Goal: Task Accomplishment & Management: Manage account settings

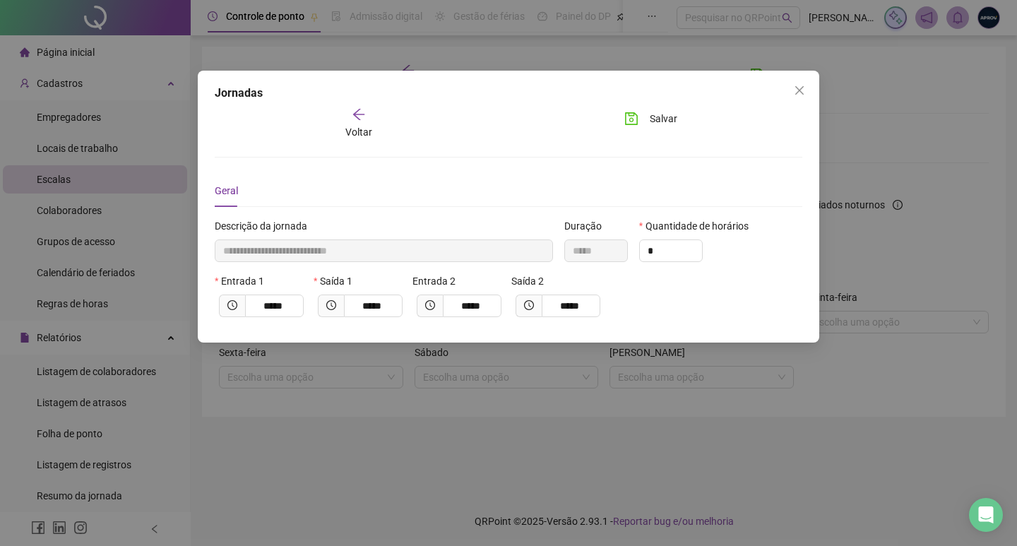
drag, startPoint x: 432, startPoint y: 510, endPoint x: 394, endPoint y: 409, distance: 108.0
click at [432, 509] on div "**********" at bounding box center [508, 273] width 1017 height 546
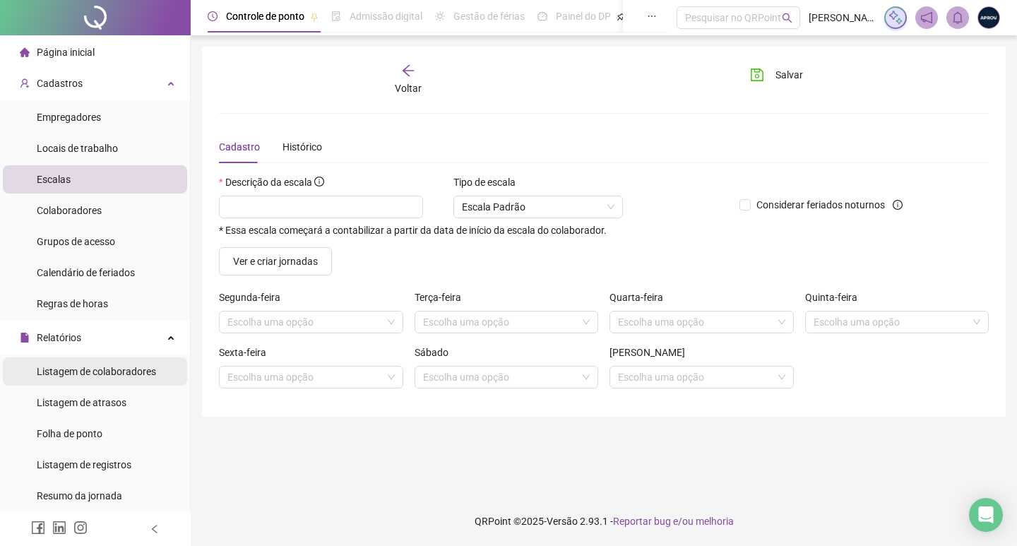
click at [107, 372] on span "Listagem de colaboradores" at bounding box center [96, 371] width 119 height 11
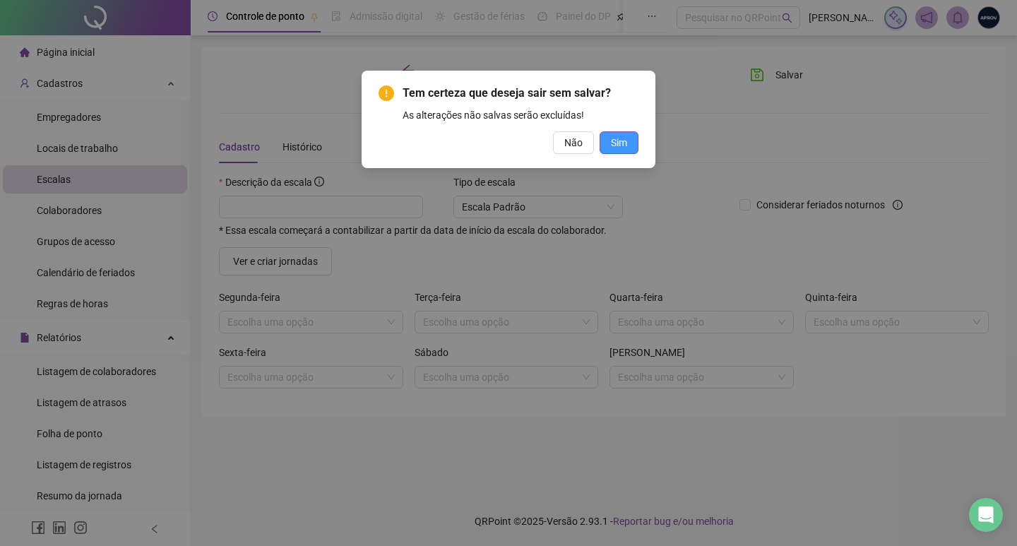
click at [609, 141] on button "Sim" at bounding box center [619, 142] width 39 height 23
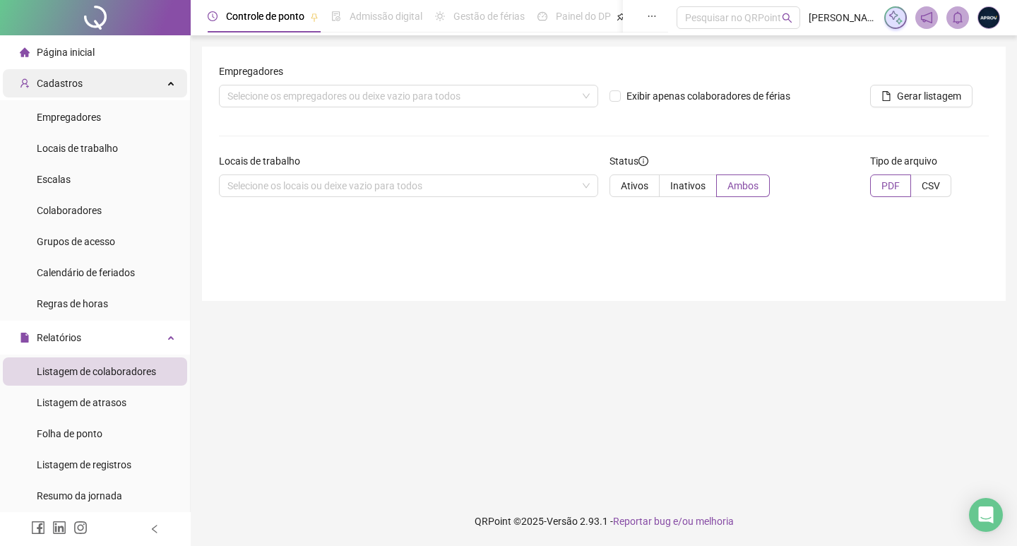
click at [109, 83] on div "Cadastros" at bounding box center [95, 83] width 184 height 28
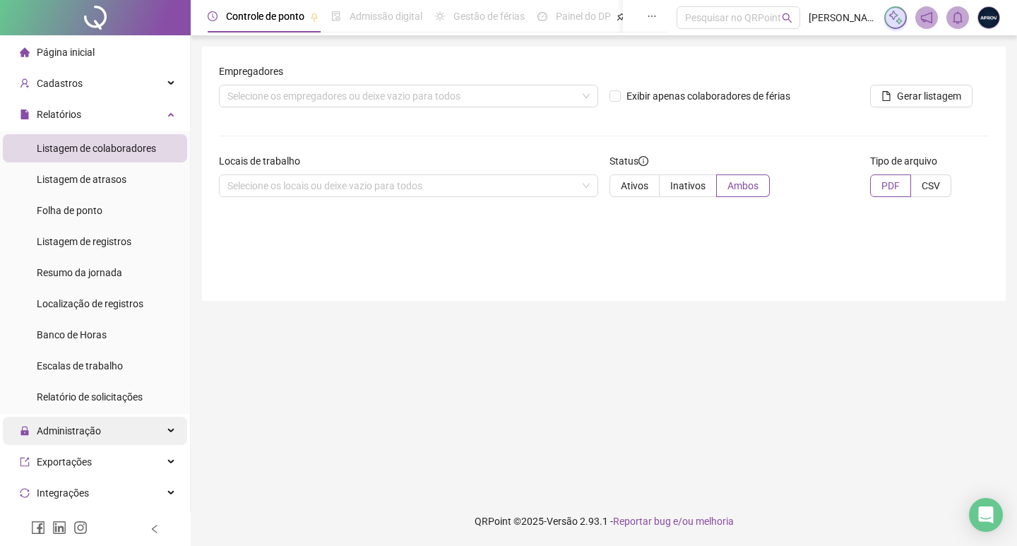
click at [73, 427] on span "Administração" at bounding box center [69, 430] width 64 height 11
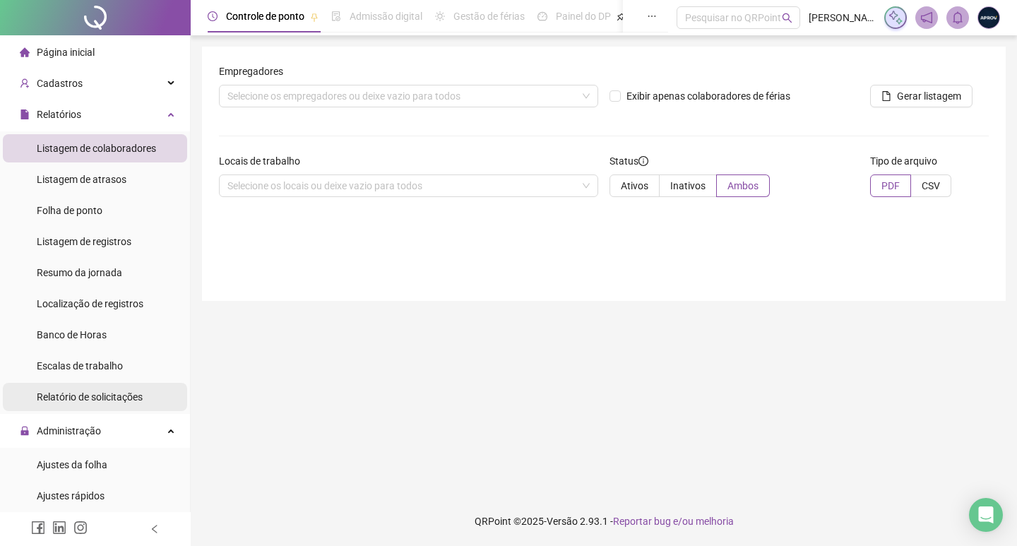
drag, startPoint x: 90, startPoint y: 452, endPoint x: 160, endPoint y: 408, distance: 83.1
click at [95, 456] on div "Ajustes da folha" at bounding box center [72, 465] width 71 height 28
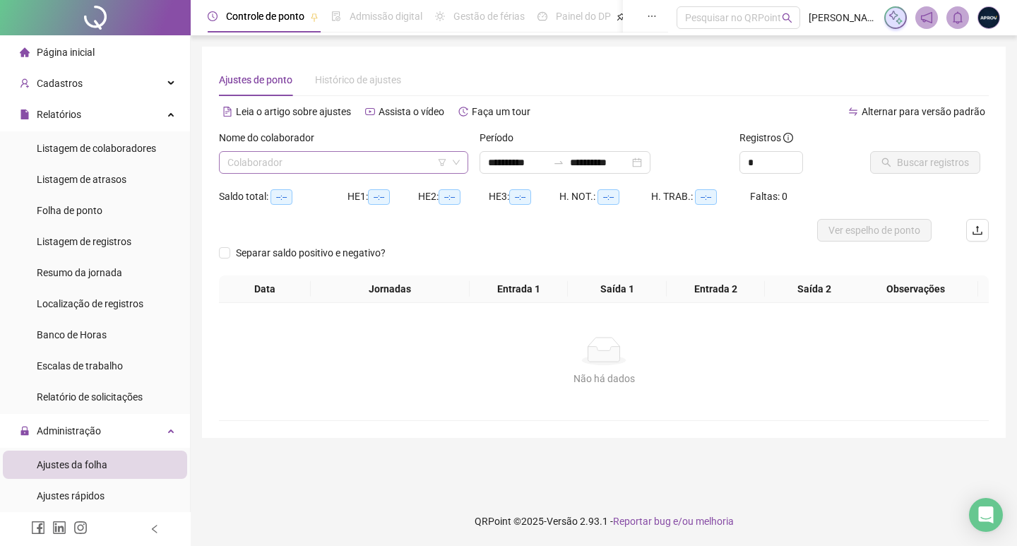
click at [298, 165] on input "search" at bounding box center [338, 162] width 220 height 21
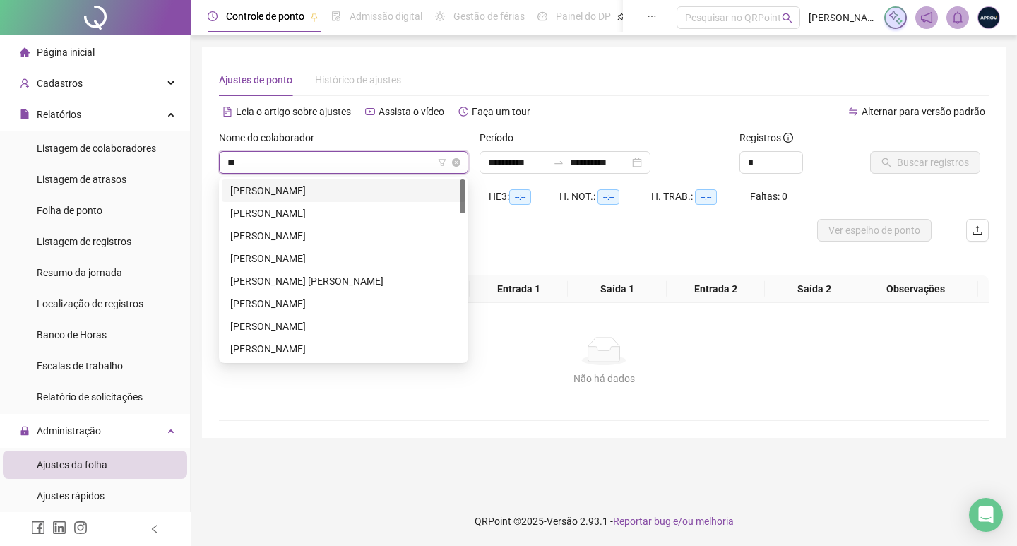
type input "***"
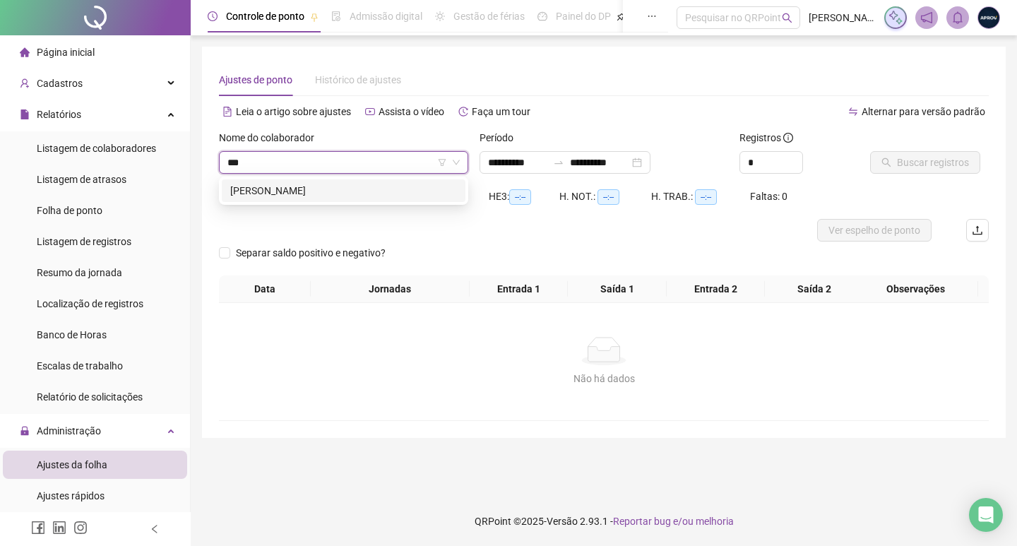
click at [341, 183] on div "[PERSON_NAME]" at bounding box center [343, 191] width 227 height 16
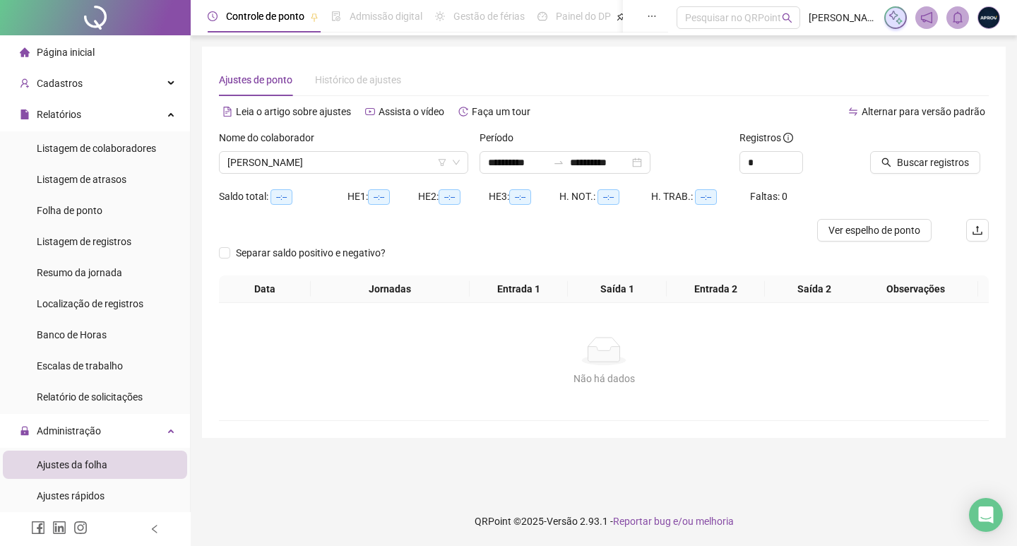
drag, startPoint x: 875, startPoint y: 165, endPoint x: 583, endPoint y: 184, distance: 292.4
click at [866, 162] on div "Buscar registros" at bounding box center [930, 157] width 130 height 55
click at [933, 166] on span "Buscar registros" at bounding box center [933, 163] width 72 height 16
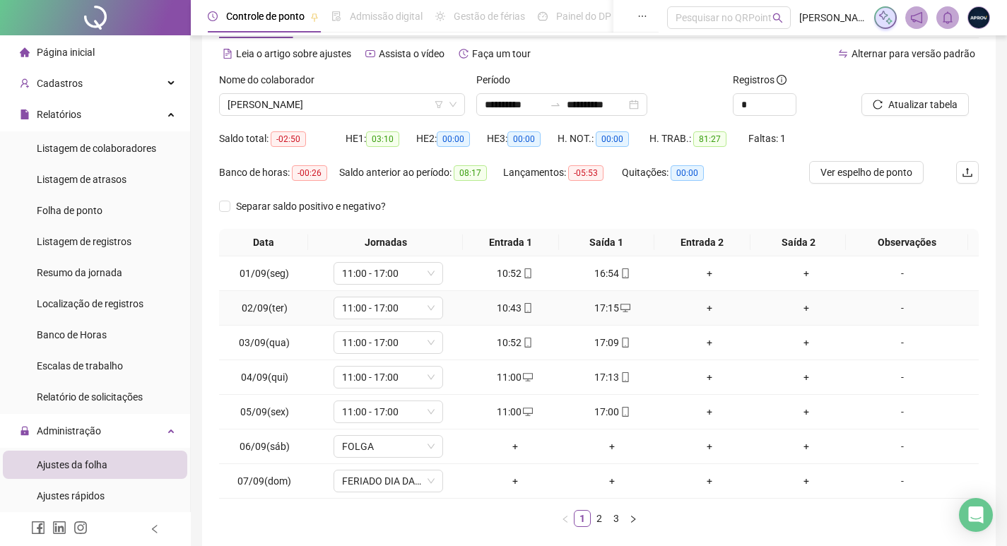
scroll to position [128, 0]
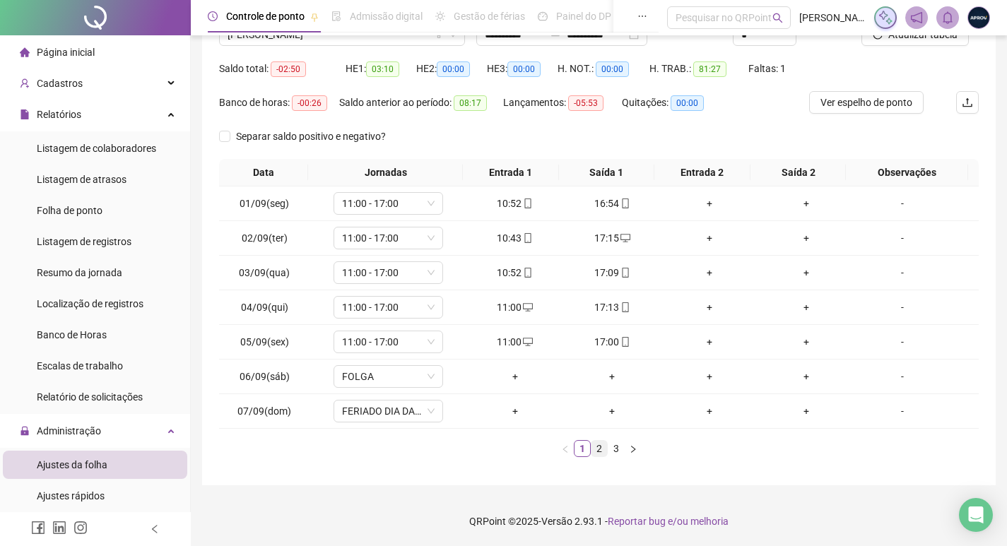
click at [603, 449] on link "2" at bounding box center [599, 449] width 16 height 16
click at [615, 449] on link "3" at bounding box center [616, 449] width 16 height 16
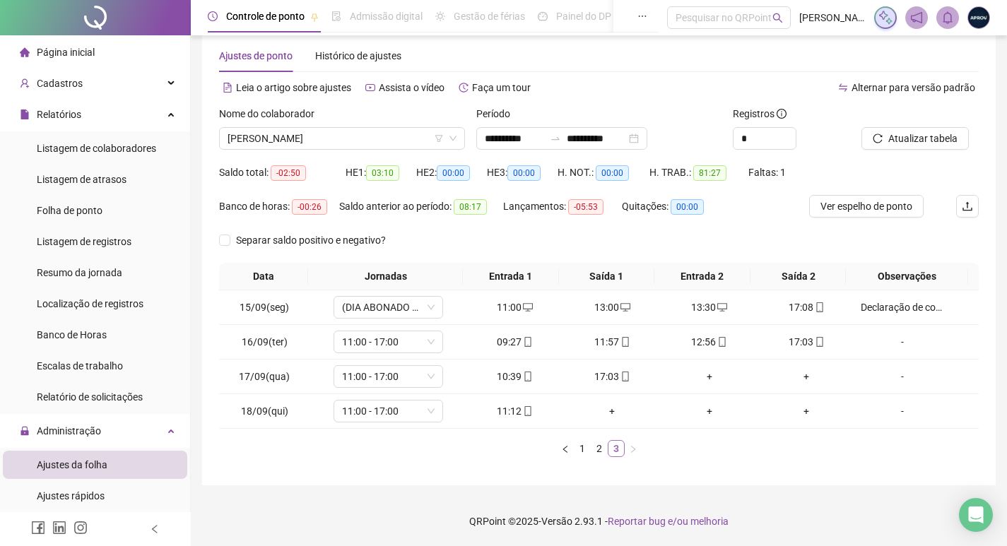
scroll to position [24, 0]
click at [608, 413] on div "+" at bounding box center [612, 411] width 86 height 16
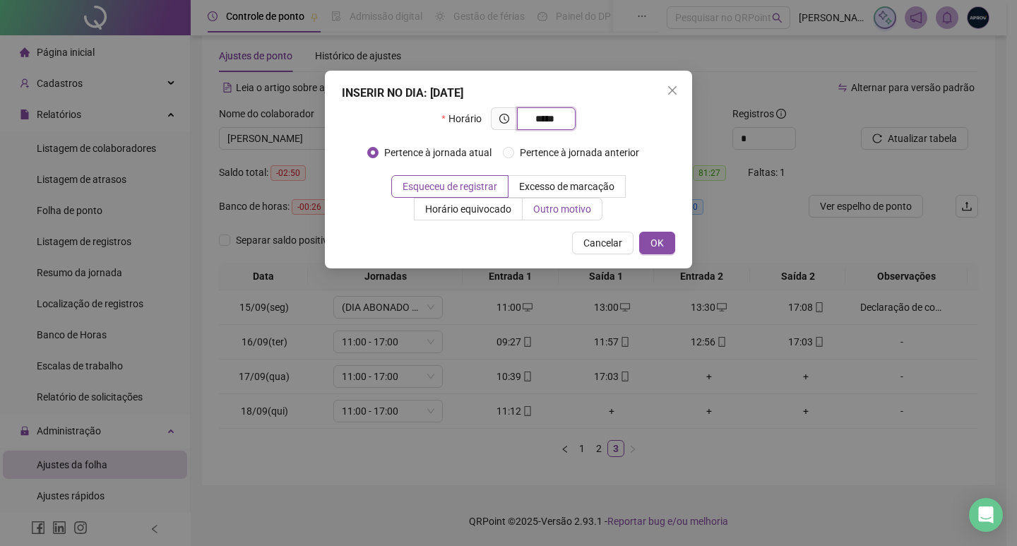
type input "*****"
click at [550, 203] on span "Outro motivo" at bounding box center [562, 208] width 58 height 11
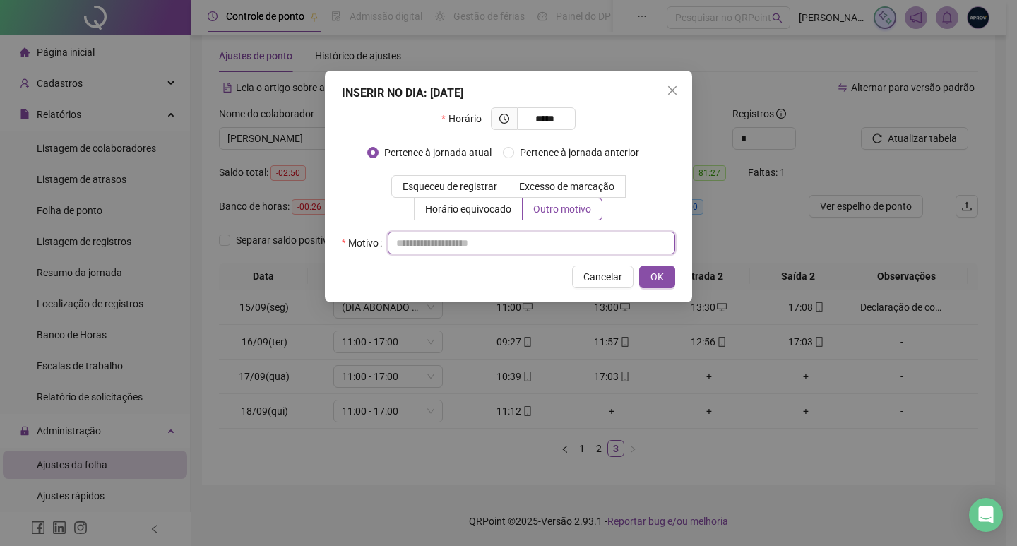
click at [505, 244] on input "text" at bounding box center [532, 243] width 288 height 23
type input "**********"
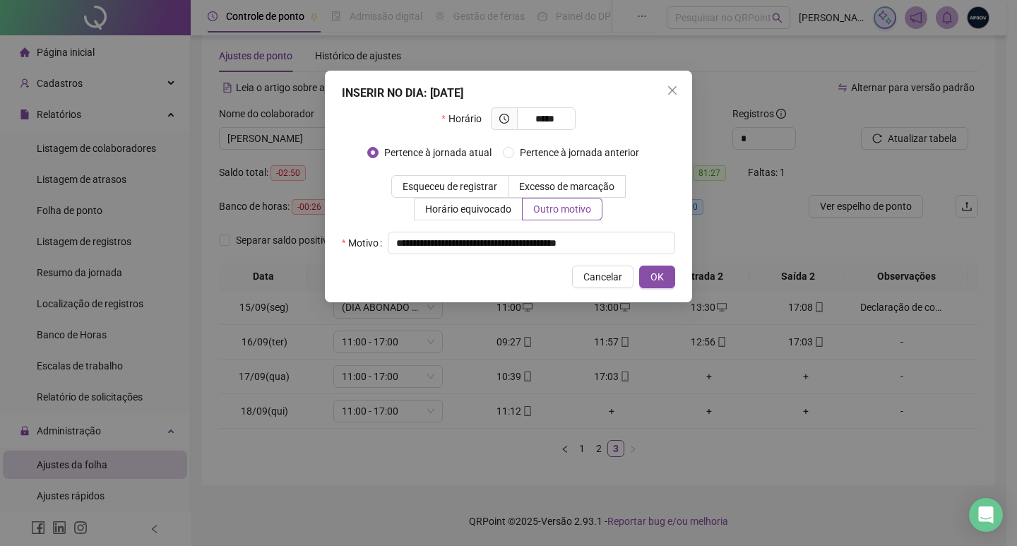
drag, startPoint x: 656, startPoint y: 278, endPoint x: 625, endPoint y: 315, distance: 49.1
click at [656, 278] on span "OK" at bounding box center [657, 277] width 13 height 16
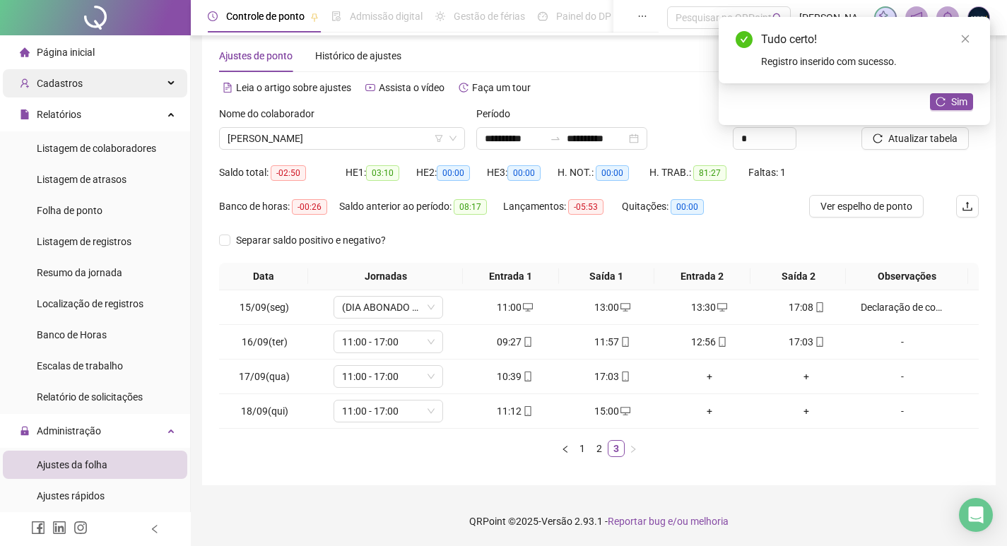
click at [71, 79] on span "Cadastros" at bounding box center [60, 83] width 46 height 11
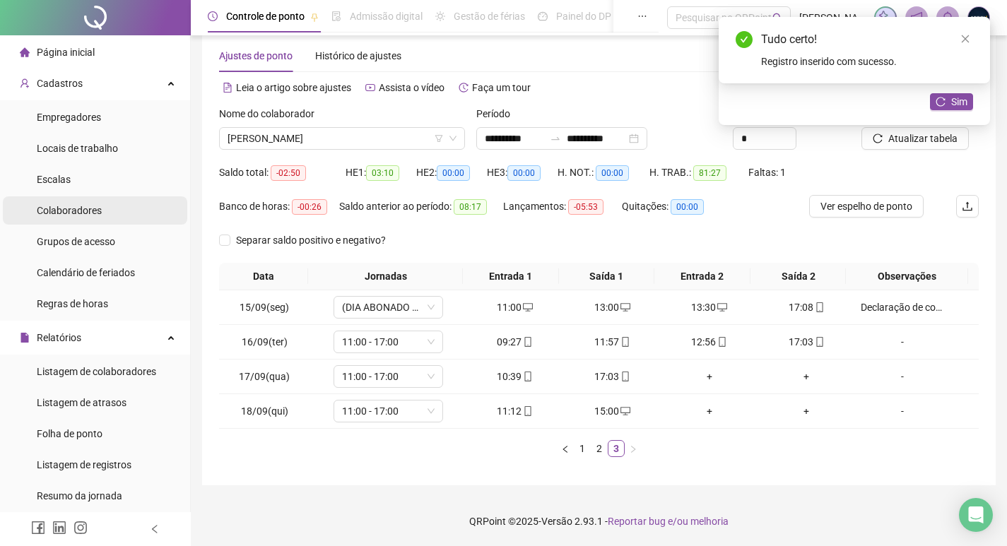
click at [81, 213] on span "Colaboradores" at bounding box center [69, 210] width 65 height 11
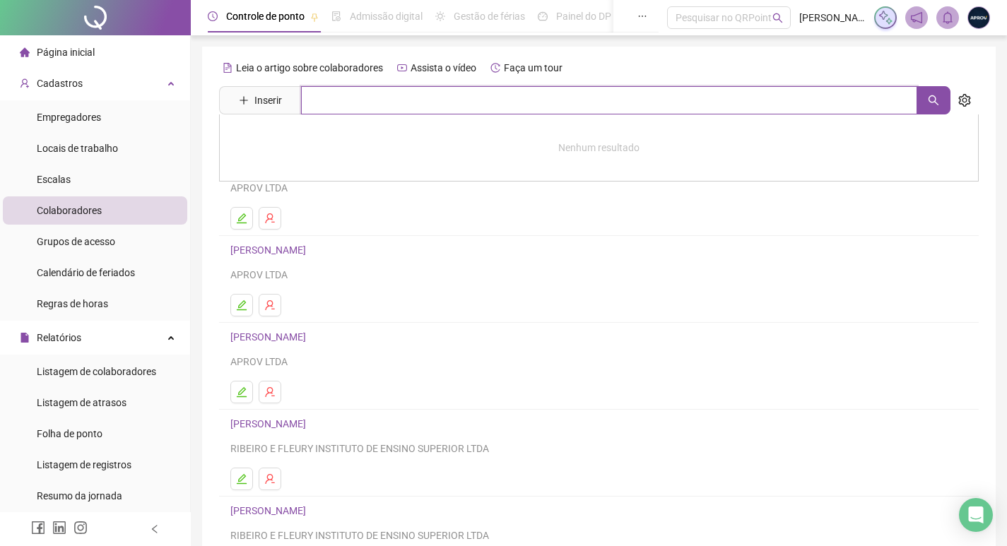
click at [379, 103] on input "text" at bounding box center [609, 100] width 616 height 28
type input "*******"
click at [321, 174] on link "[PERSON_NAME]" at bounding box center [283, 172] width 76 height 11
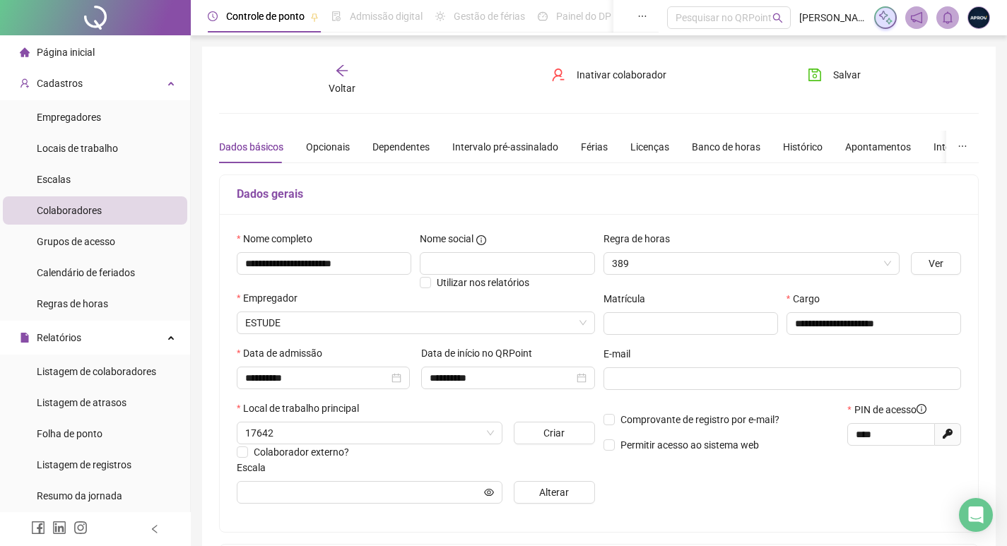
type input "**********"
click at [748, 143] on div "Banco de horas" at bounding box center [726, 147] width 69 height 16
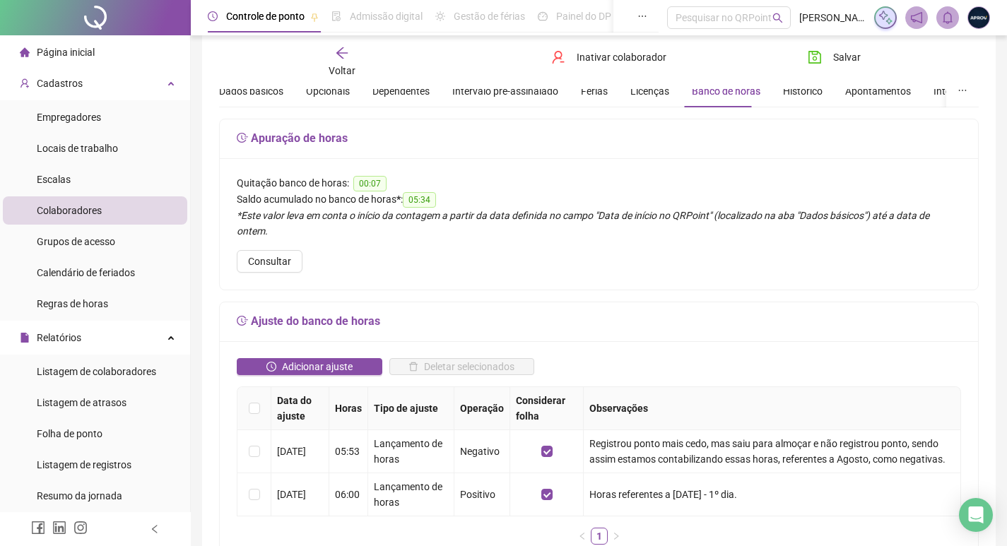
scroll to position [141, 0]
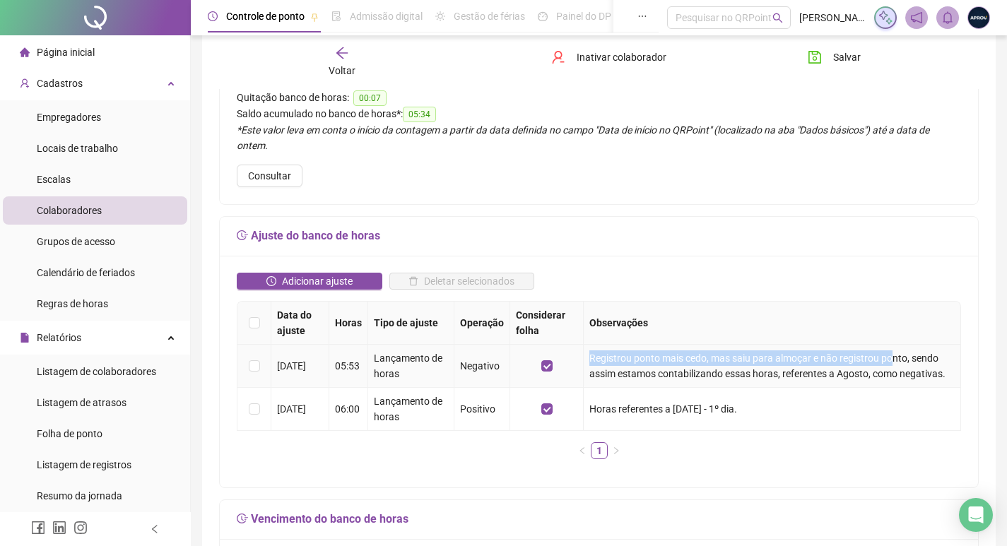
drag, startPoint x: 593, startPoint y: 342, endPoint x: 899, endPoint y: 343, distance: 305.9
click at [899, 345] on td "Registrou ponto mais cedo, mas saiu para almoçar e não registrou ponto, sendo a…" at bounding box center [772, 366] width 377 height 43
click at [899, 348] on td "Registrou ponto mais cedo, mas saiu para almoçar e não registrou ponto, sendo a…" at bounding box center [772, 366] width 377 height 43
